Goal: Task Accomplishment & Management: Complete application form

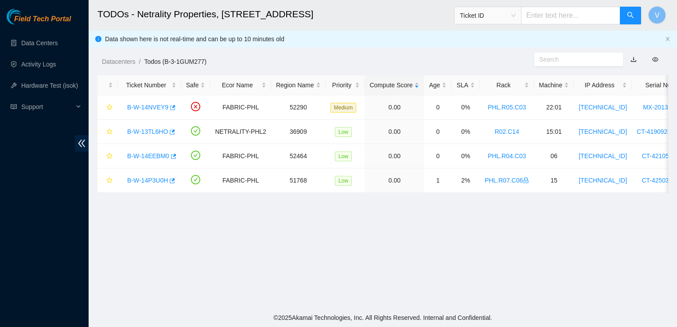
click at [317, 266] on main "TODOs - Netrality Properties, 401 N. Broad (Philadelphia) Ticket ID V Data show…" at bounding box center [383, 154] width 588 height 308
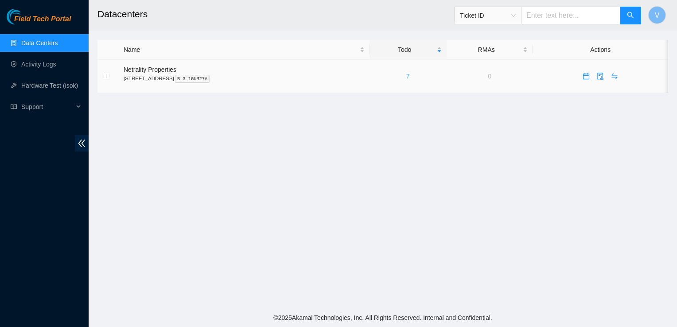
click at [410, 78] on link "7" at bounding box center [408, 76] width 4 height 7
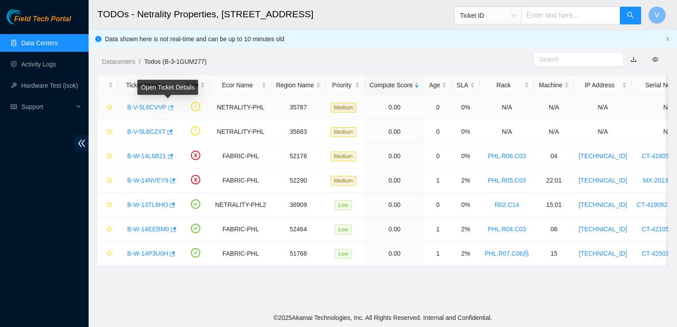
click at [170, 109] on icon "button" at bounding box center [170, 107] width 5 height 5
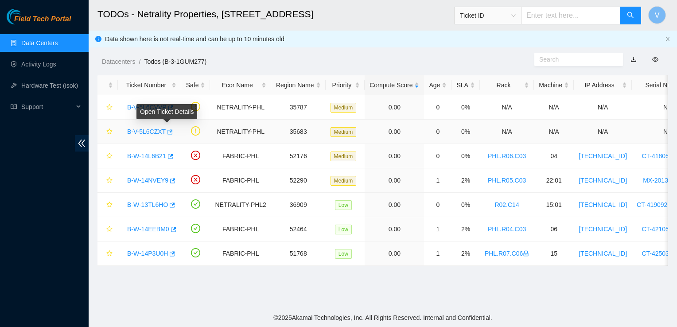
click at [167, 131] on icon "button" at bounding box center [169, 132] width 6 height 6
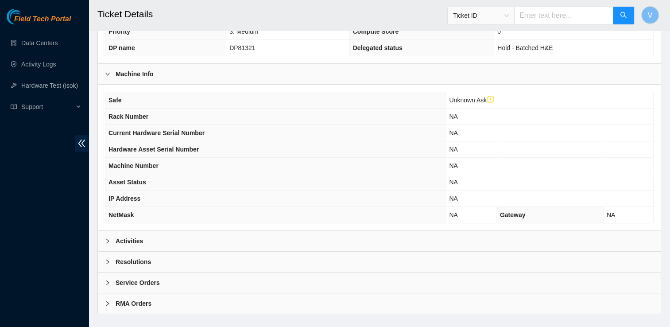
scroll to position [276, 0]
drag, startPoint x: 173, startPoint y: 236, endPoint x: 152, endPoint y: 244, distance: 21.9
click at [152, 244] on div "Activities" at bounding box center [379, 241] width 563 height 20
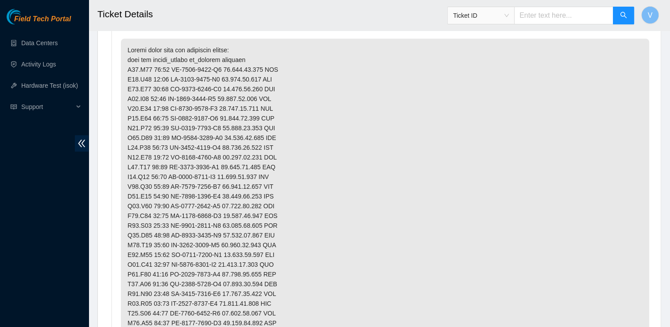
scroll to position [515, 0]
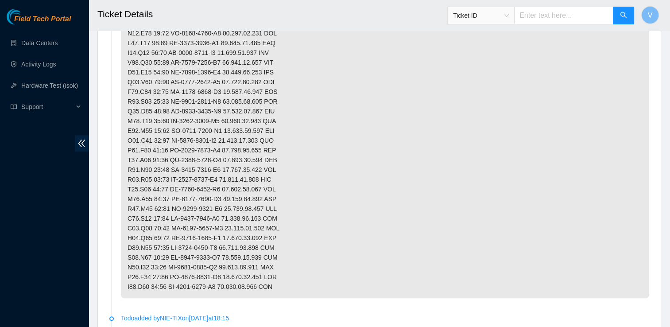
click at [387, 240] on p at bounding box center [385, 107] width 528 height 384
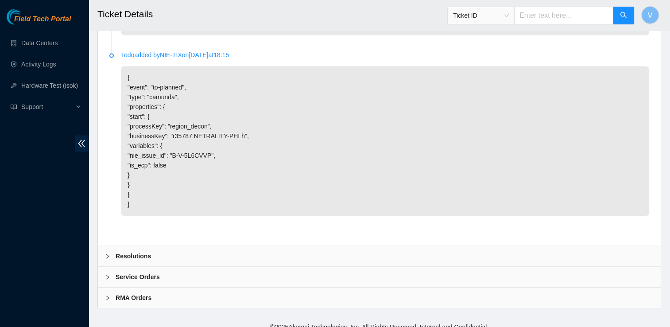
scroll to position [1390, 0]
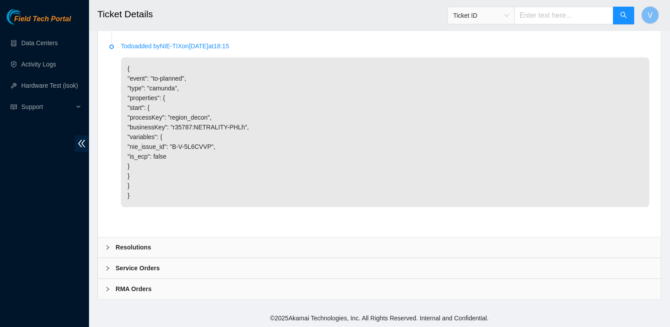
click at [322, 252] on div "Resolutions" at bounding box center [379, 247] width 563 height 20
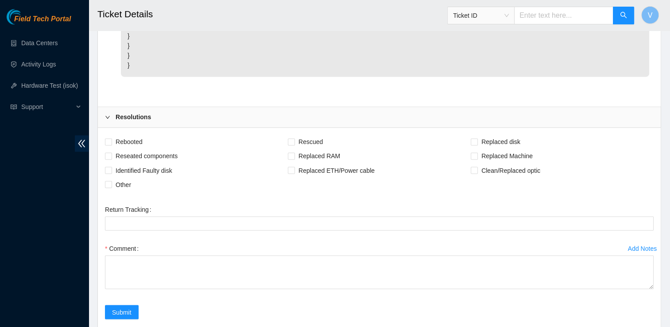
scroll to position [1509, 0]
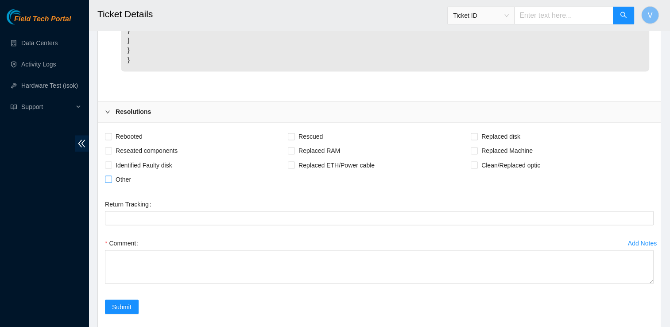
click at [113, 186] on span "Other" at bounding box center [123, 179] width 23 height 14
click at [111, 182] on input "Other" at bounding box center [108, 178] width 6 height 6
checkbox input "true"
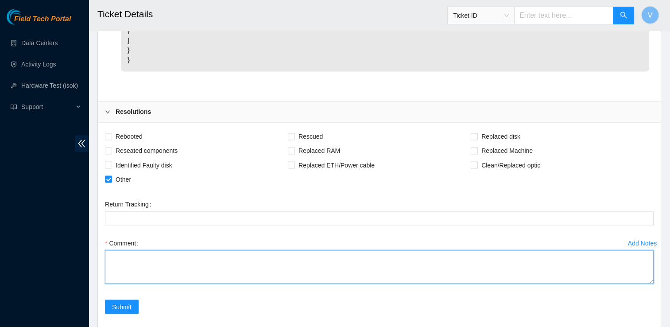
click at [132, 276] on textarea "Comment" at bounding box center [379, 267] width 549 height 34
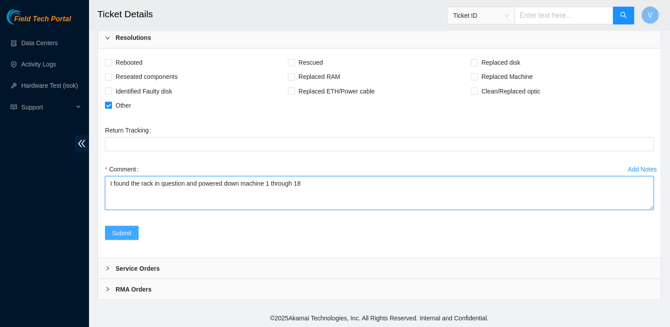
type textarea "I found the rack in question and powered down machine 1 through 18"
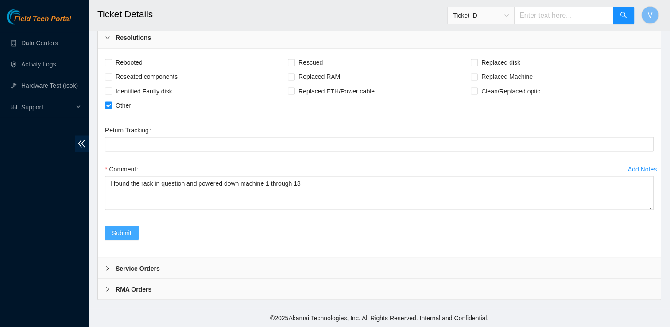
click at [123, 227] on button "Submit" at bounding box center [122, 232] width 34 height 14
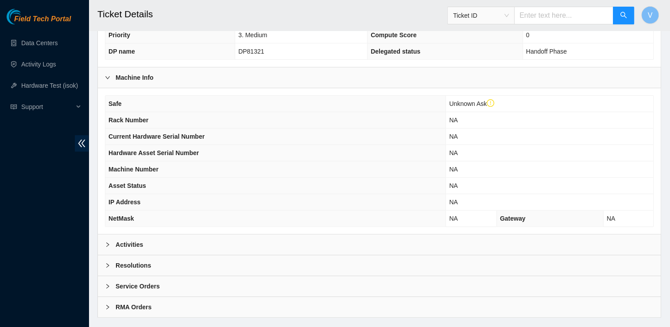
scroll to position [288, 0]
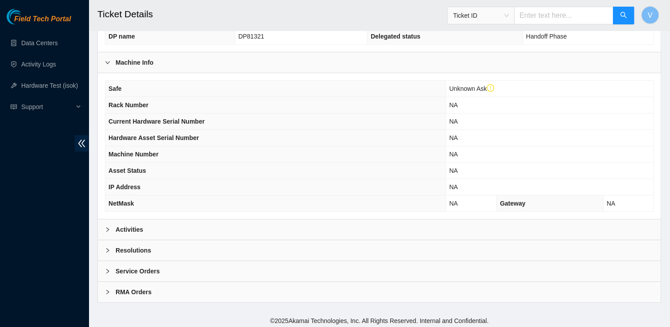
click at [148, 228] on div "Activities" at bounding box center [379, 229] width 563 height 20
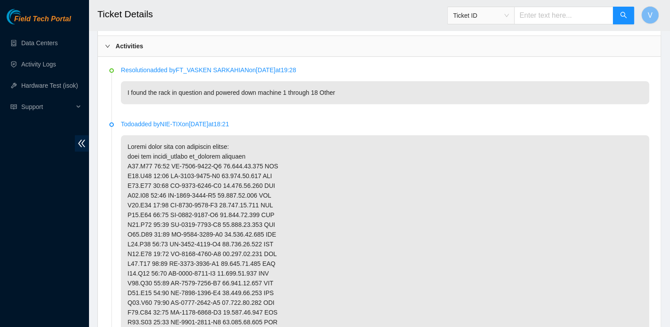
scroll to position [474, 0]
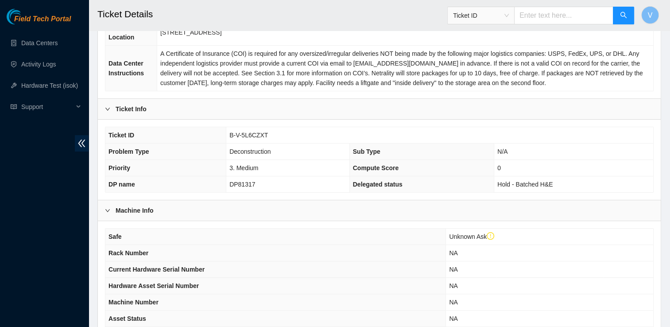
scroll to position [288, 0]
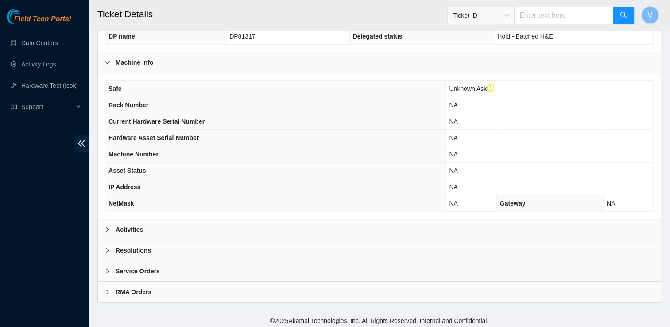
click at [147, 226] on div "Activities" at bounding box center [379, 229] width 563 height 20
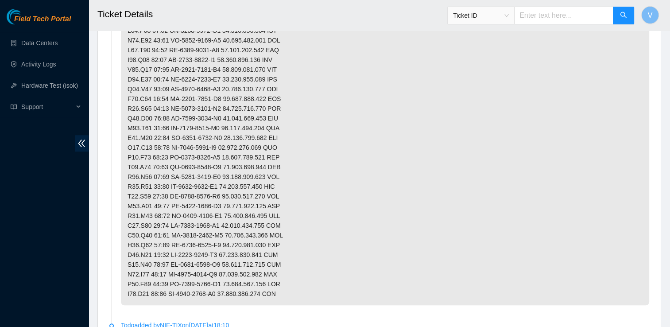
scroll to position [631, 0]
drag, startPoint x: 291, startPoint y: 234, endPoint x: 298, endPoint y: 141, distance: 93.7
click at [298, 141] on p at bounding box center [385, 114] width 528 height 384
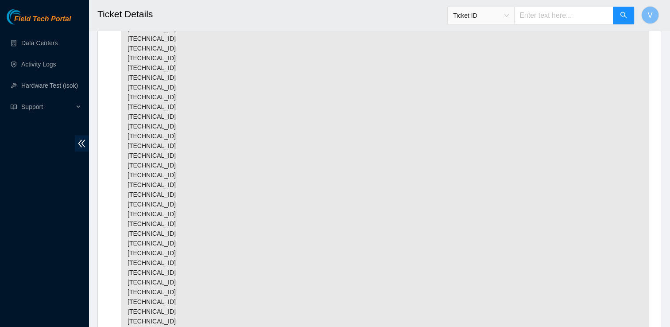
scroll to position [1390, 0]
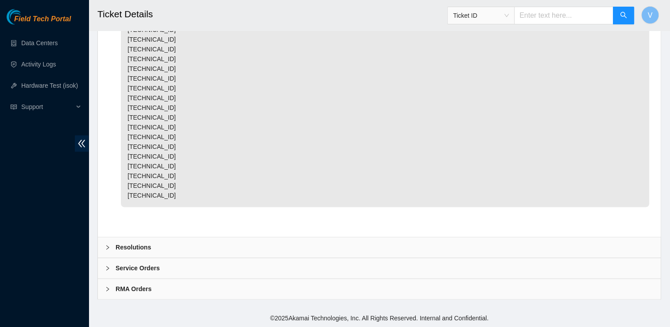
click at [139, 254] on div "Resolutions" at bounding box center [379, 247] width 563 height 20
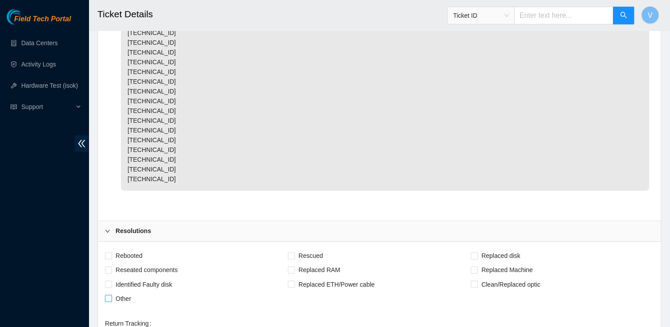
click at [124, 305] on span "Other" at bounding box center [123, 298] width 23 height 14
click at [111, 301] on input "Other" at bounding box center [108, 298] width 6 height 6
checkbox input "true"
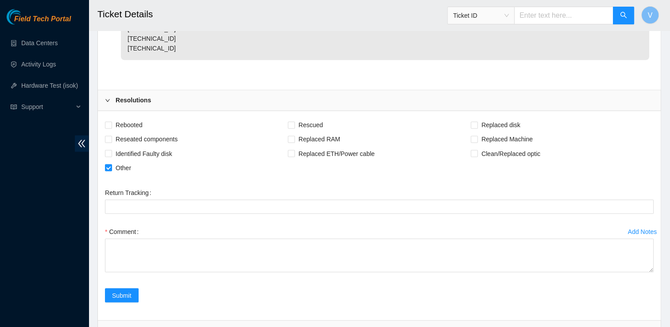
scroll to position [1521, 0]
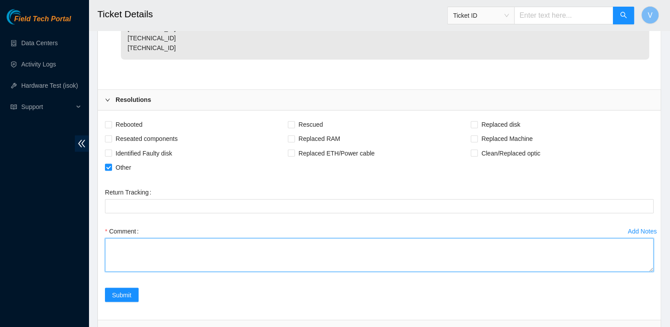
click at [213, 266] on textarea "Comment" at bounding box center [379, 255] width 549 height 34
type textarea "I found the rack in question and I powered down machine 1 through 18"
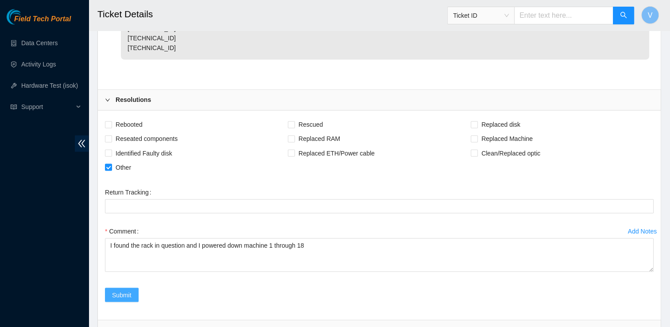
click at [132, 302] on button "Submit" at bounding box center [122, 295] width 34 height 14
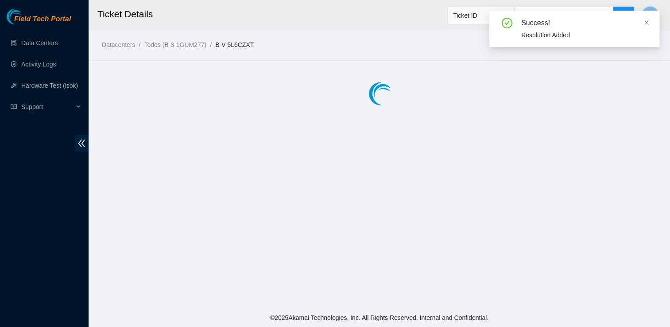
scroll to position [0, 0]
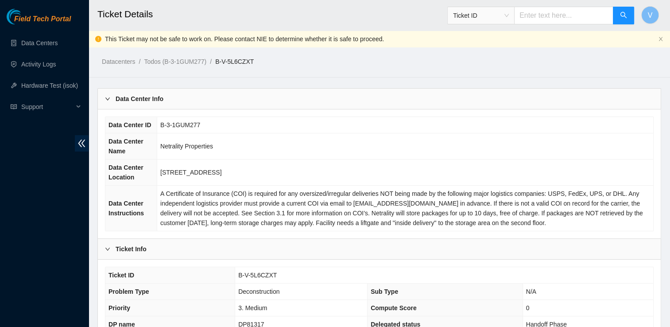
drag, startPoint x: 112, startPoint y: 51, endPoint x: 101, endPoint y: 26, distance: 27.2
drag, startPoint x: 101, startPoint y: 26, endPoint x: 340, endPoint y: 82, distance: 246.1
click at [340, 82] on main "Ticket Details Ticket ID V This Ticket may not be safe to work on. Please conta…" at bounding box center [380, 299] width 582 height 599
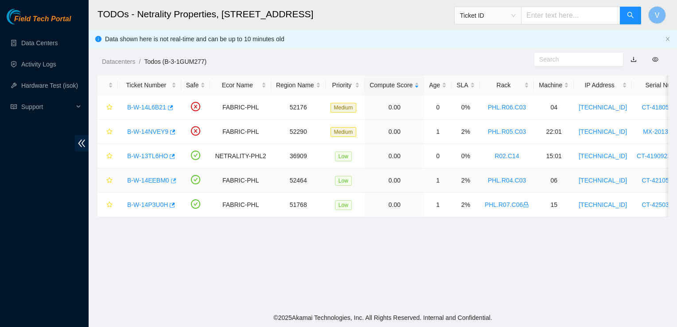
click at [172, 182] on icon "button" at bounding box center [173, 181] width 6 height 6
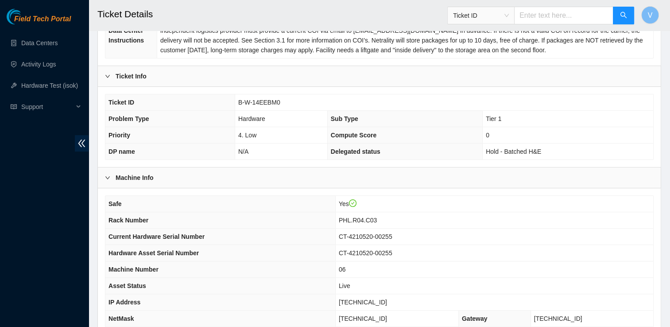
scroll to position [271, 0]
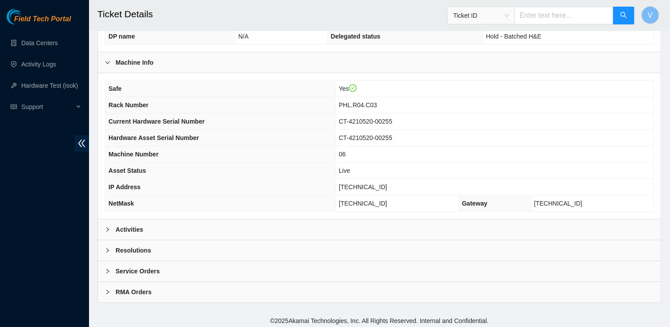
click at [171, 219] on div "Activities" at bounding box center [379, 229] width 563 height 20
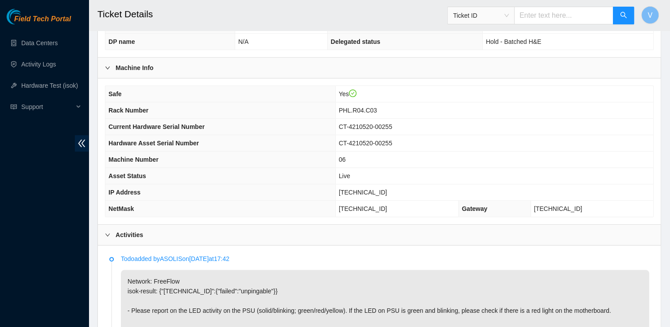
scroll to position [266, 0]
